Goal: Information Seeking & Learning: Learn about a topic

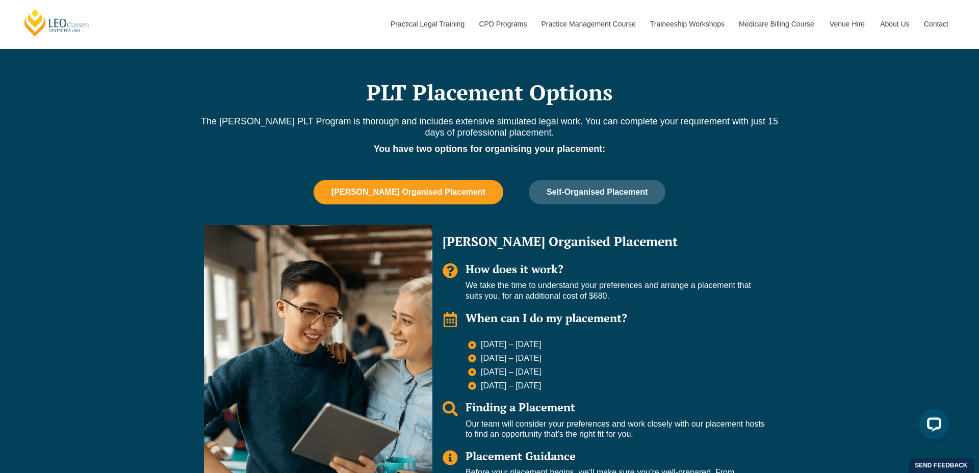
scroll to position [838, 0]
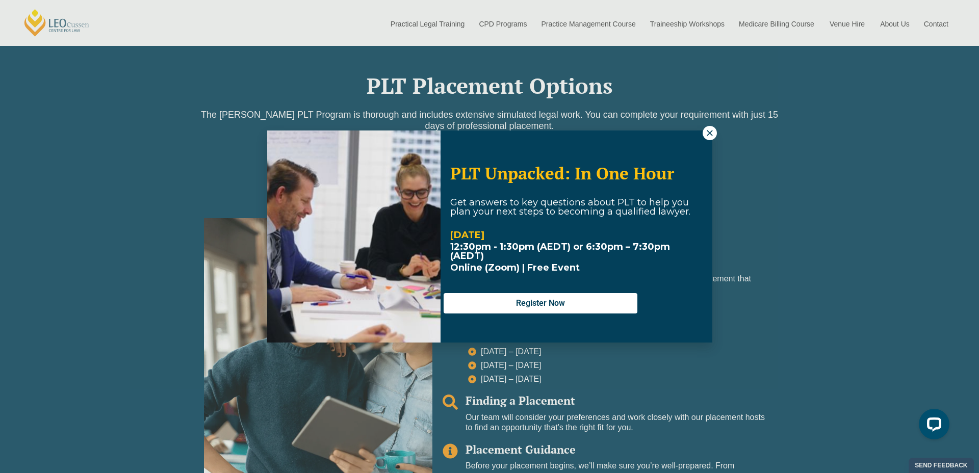
click at [713, 135] on icon at bounding box center [709, 132] width 9 height 9
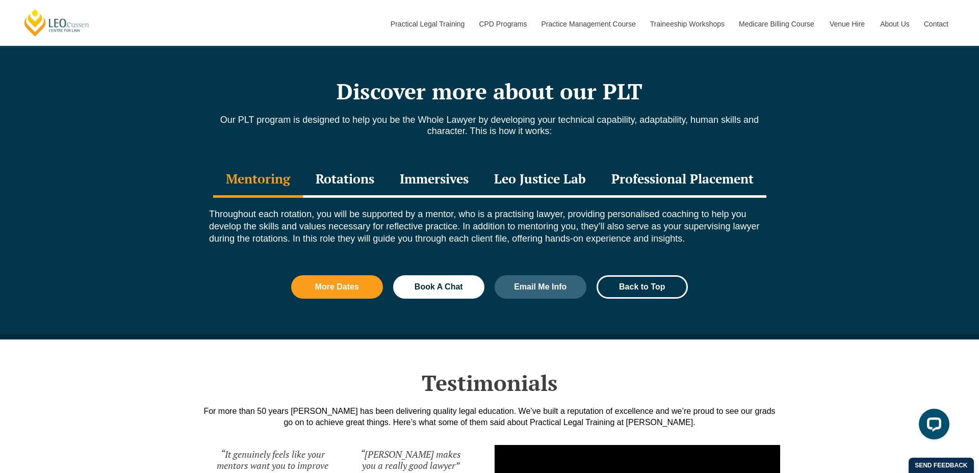
scroll to position [1339, 0]
click at [335, 162] on div "Rotations" at bounding box center [345, 180] width 84 height 36
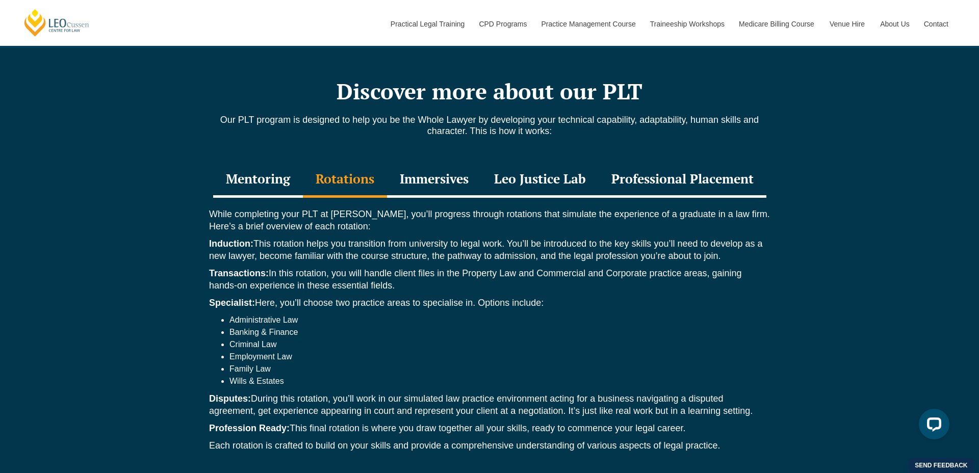
click at [432, 162] on div "Immersives" at bounding box center [434, 180] width 94 height 36
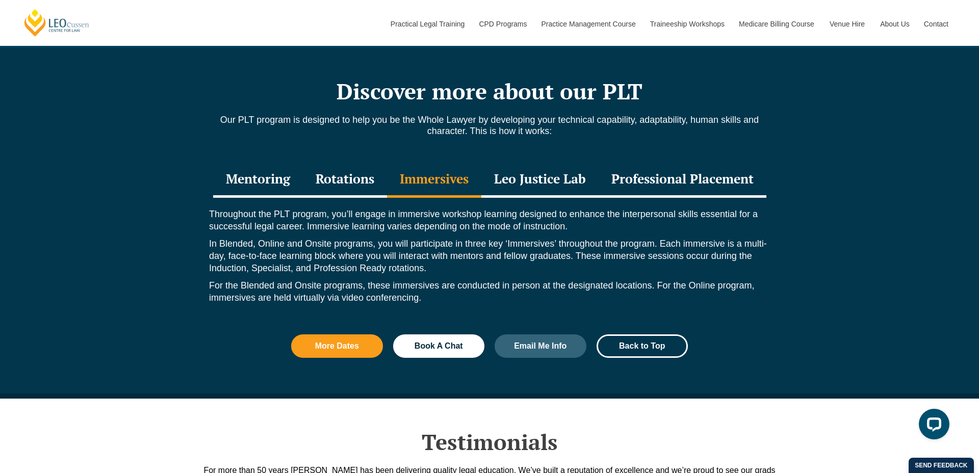
click at [544, 162] on div "Leo Justice Lab" at bounding box center [539, 180] width 117 height 36
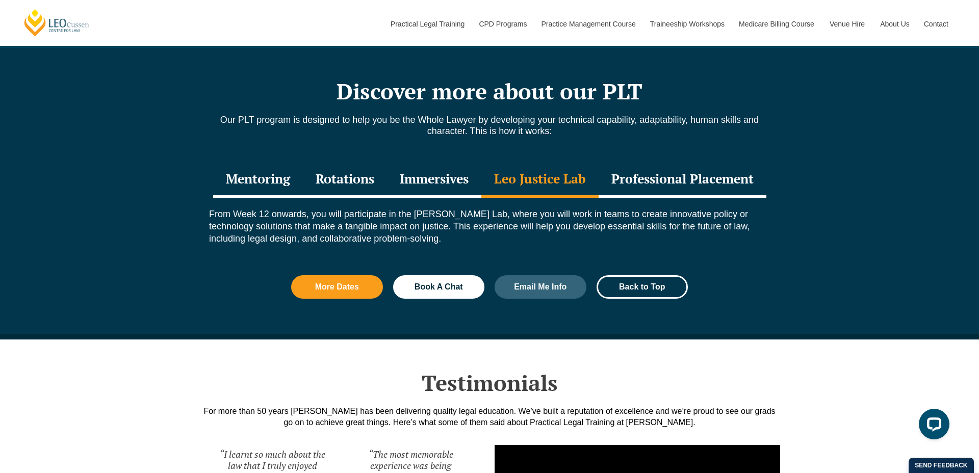
click at [710, 165] on div "Professional Placement" at bounding box center [682, 180] width 168 height 36
